Goal: Use online tool/utility: Utilize a website feature to perform a specific function

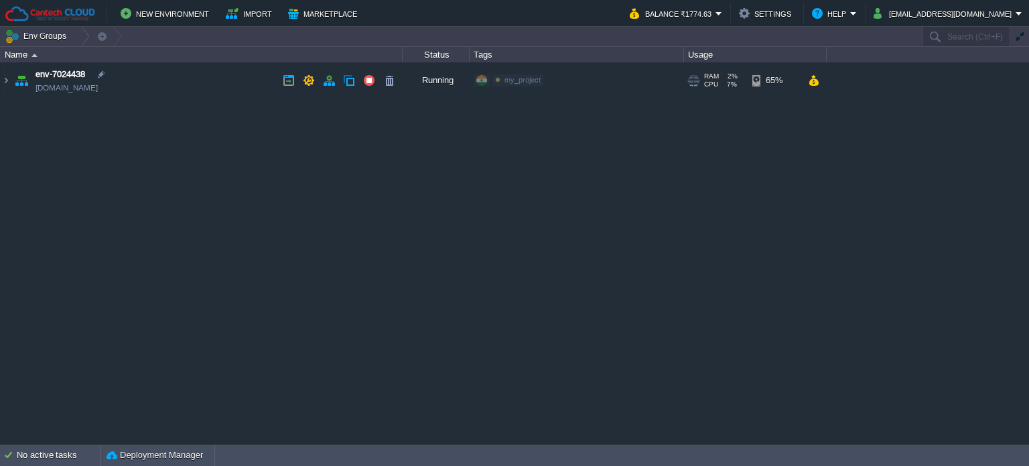
click at [11, 73] on img at bounding box center [6, 80] width 11 height 36
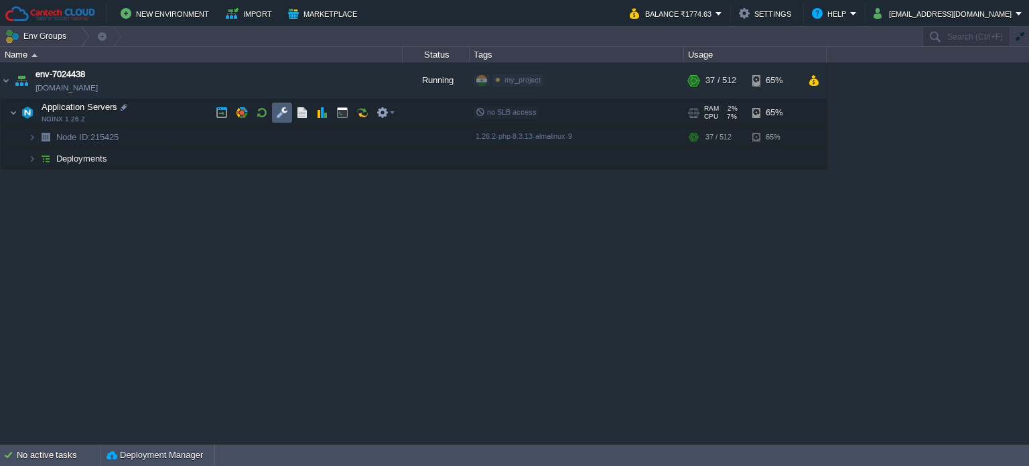
click at [281, 117] on button "button" at bounding box center [282, 113] width 12 height 12
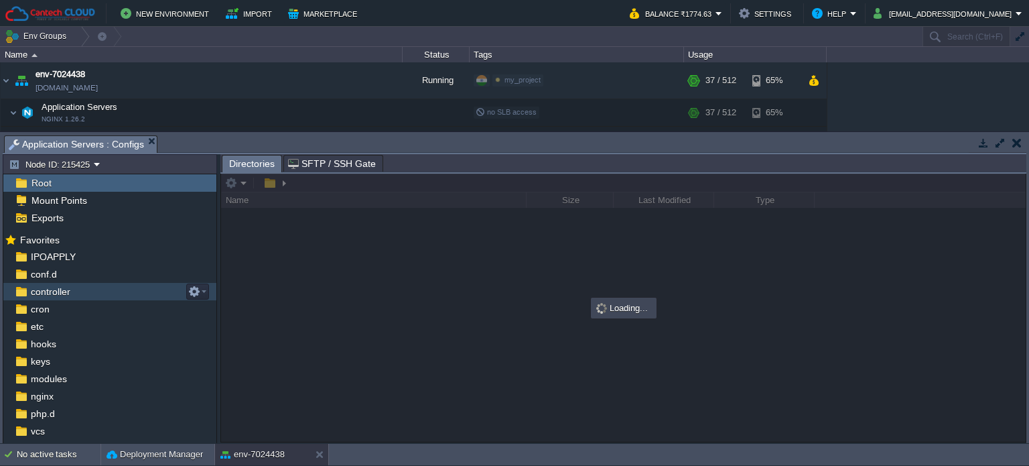
click at [62, 290] on span "controller" at bounding box center [50, 292] width 44 height 12
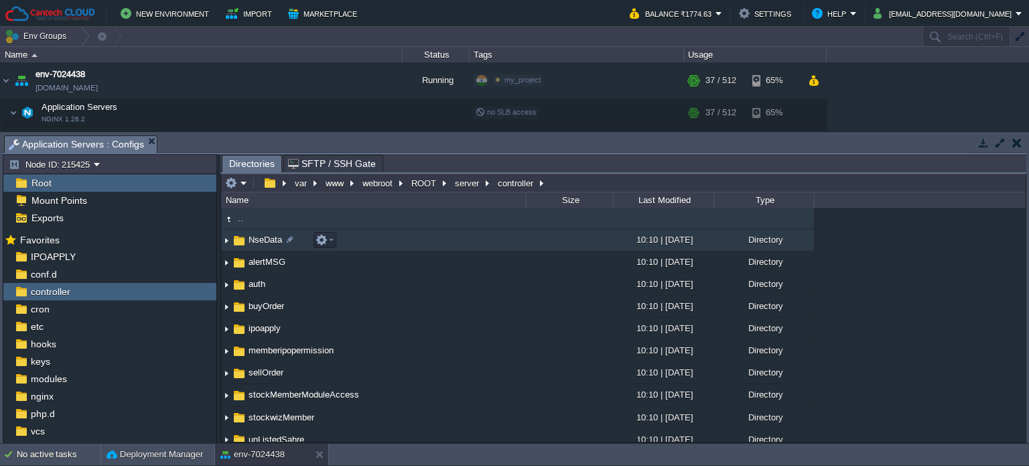
click at [257, 241] on span "NseData" at bounding box center [266, 239] width 38 height 11
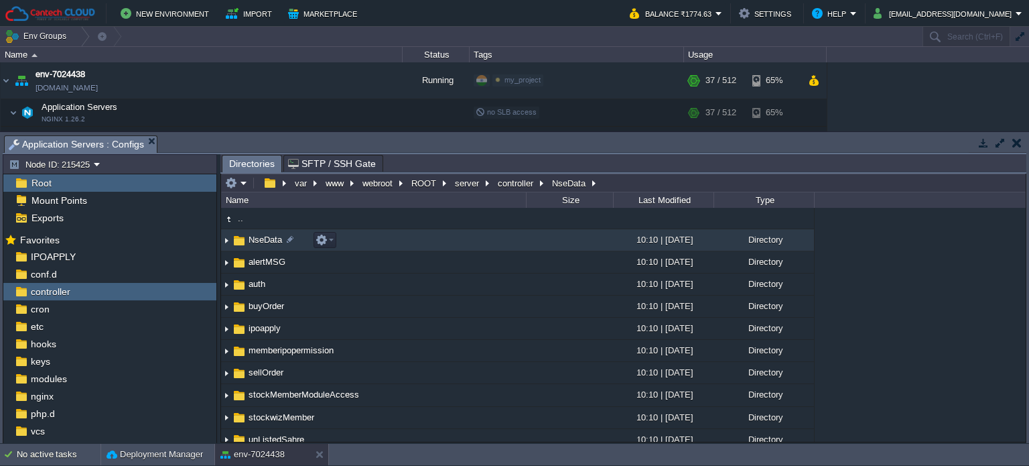
click at [257, 241] on span "NseData" at bounding box center [266, 239] width 38 height 11
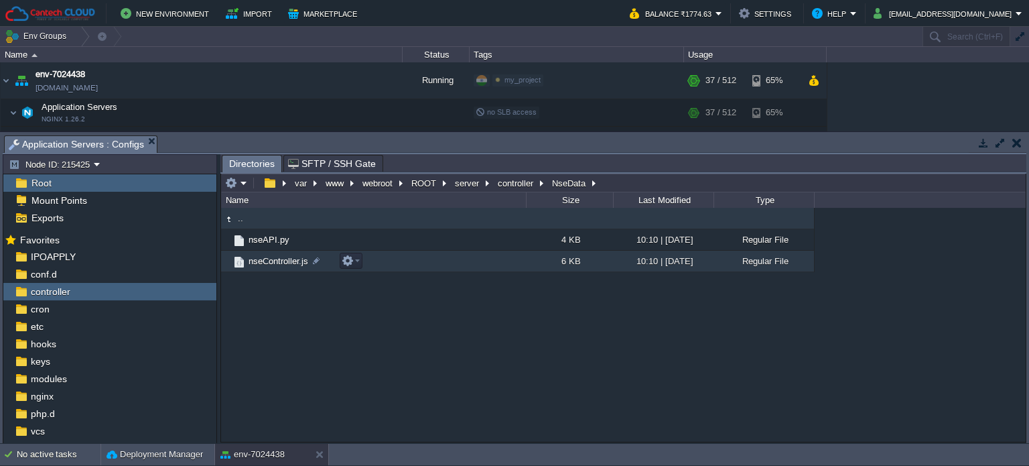
click at [275, 259] on span "nseController.js" at bounding box center [279, 260] width 64 height 11
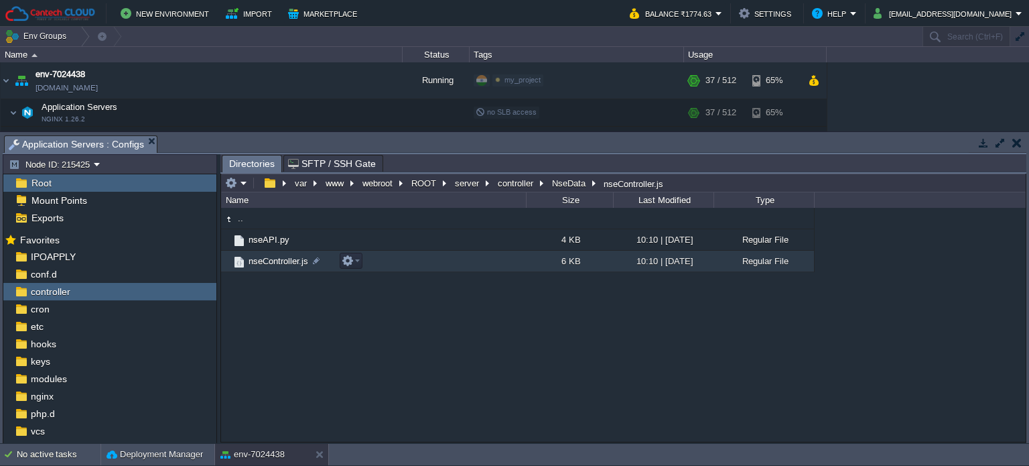
click at [275, 259] on span "nseController.js" at bounding box center [279, 260] width 64 height 11
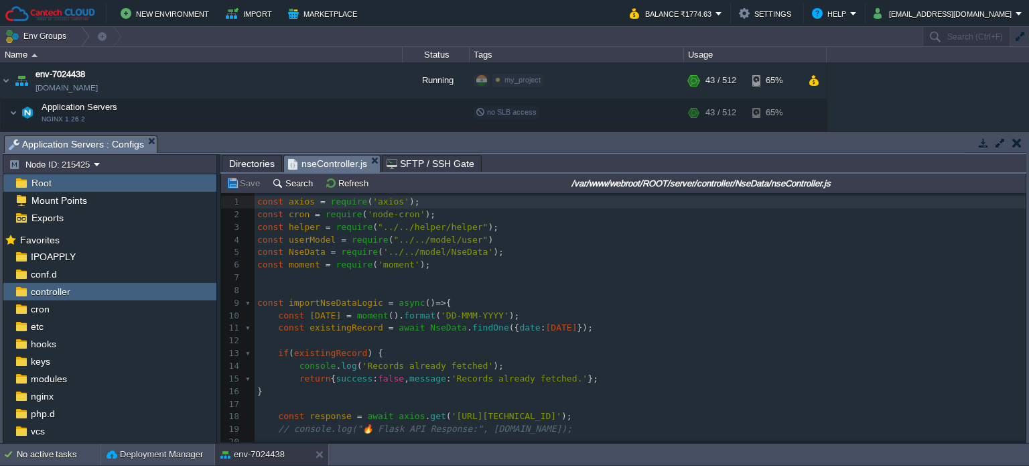
click at [430, 270] on pre "const moment = require ( 'moment' );" at bounding box center [640, 265] width 771 height 13
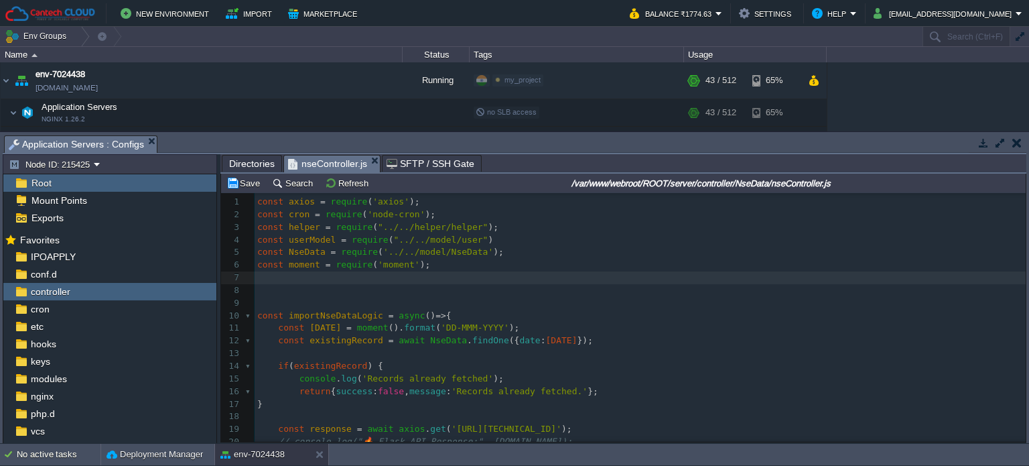
paste textarea "dotenv"
type textarea "dotenv"
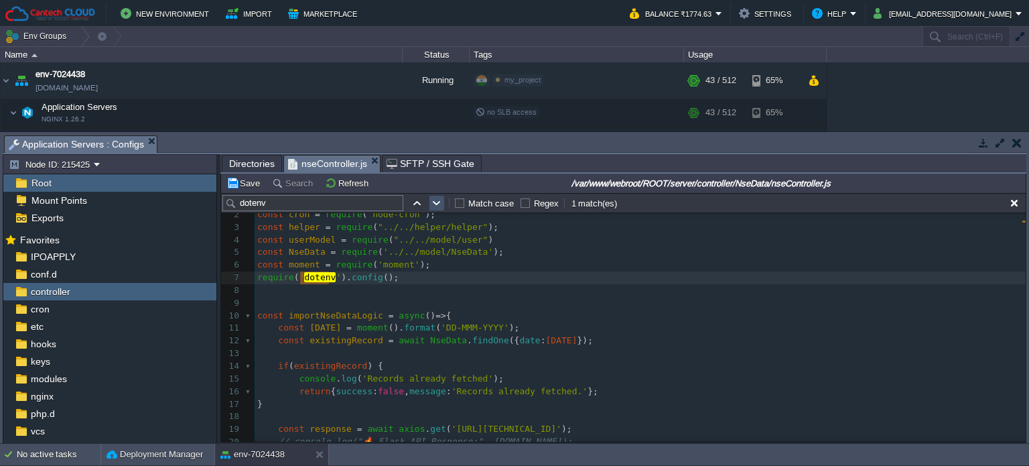
click at [437, 206] on button "button" at bounding box center [437, 203] width 12 height 12
click at [496, 308] on pre "​" at bounding box center [640, 303] width 771 height 13
